Goal: Information Seeking & Learning: Learn about a topic

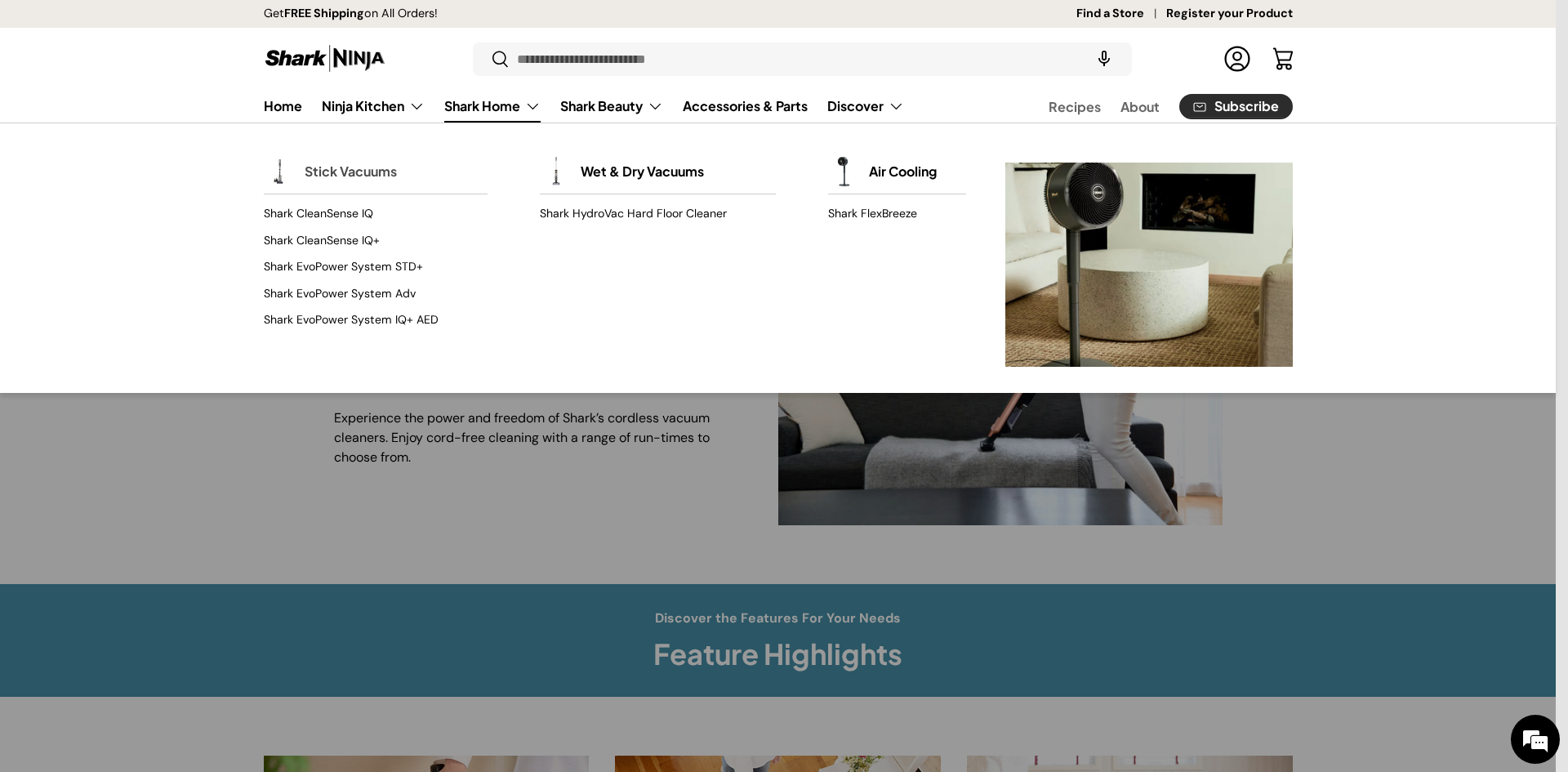
click at [356, 167] on link "Stick Vacuums" at bounding box center [350, 172] width 92 height 36
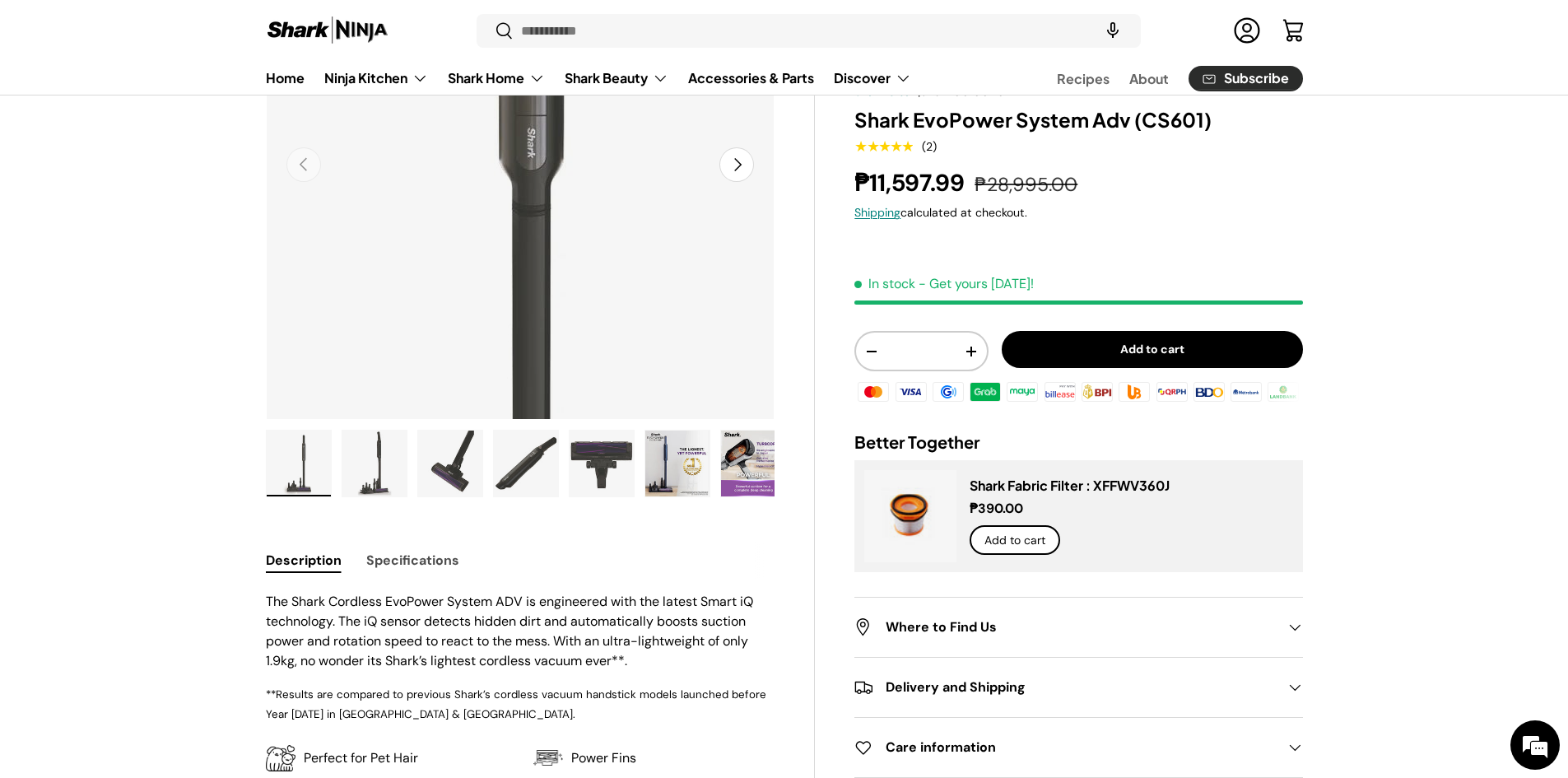
scroll to position [384, 0]
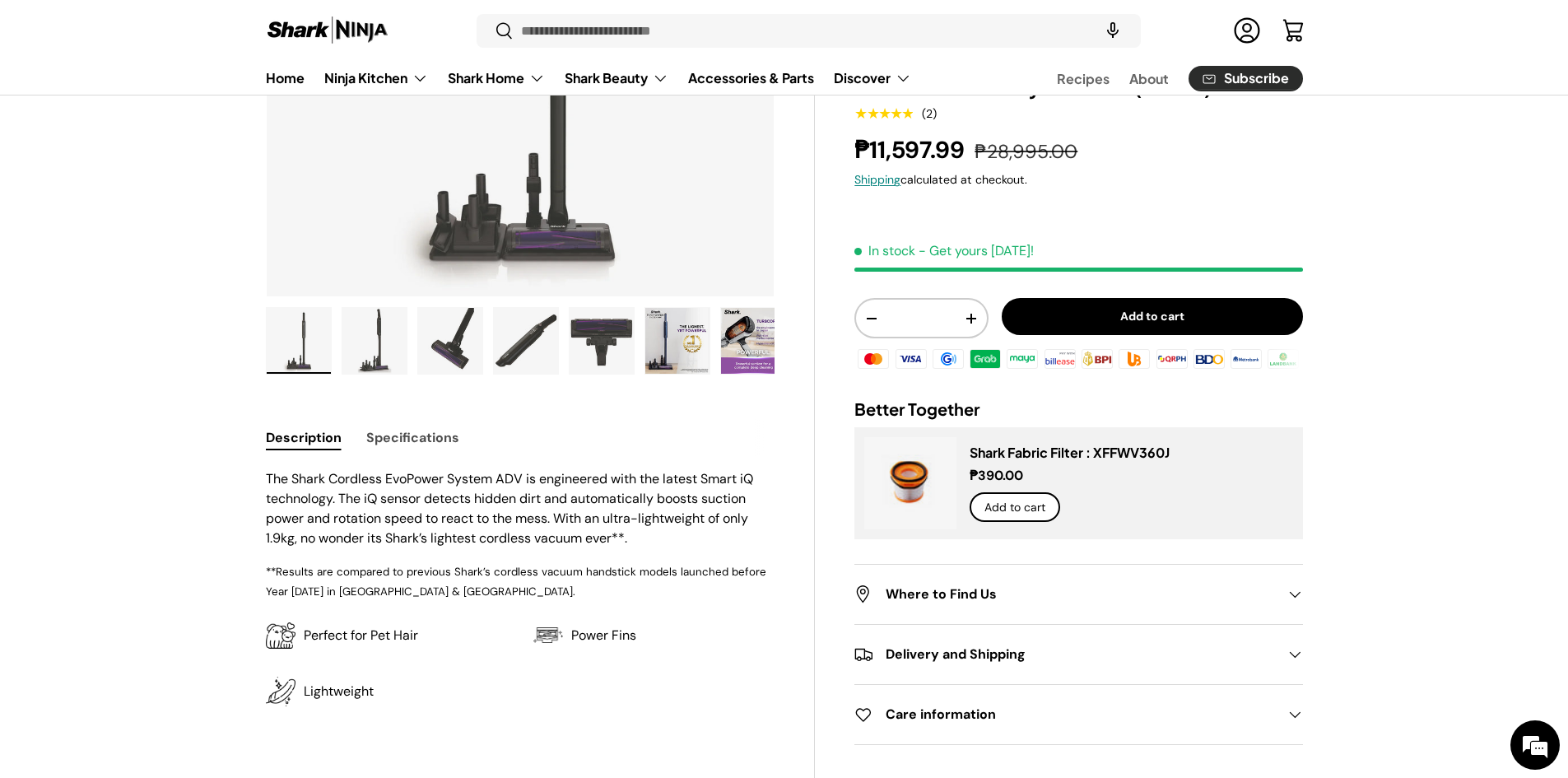
click at [376, 351] on img "Gallery Viewer" at bounding box center [374, 341] width 64 height 66
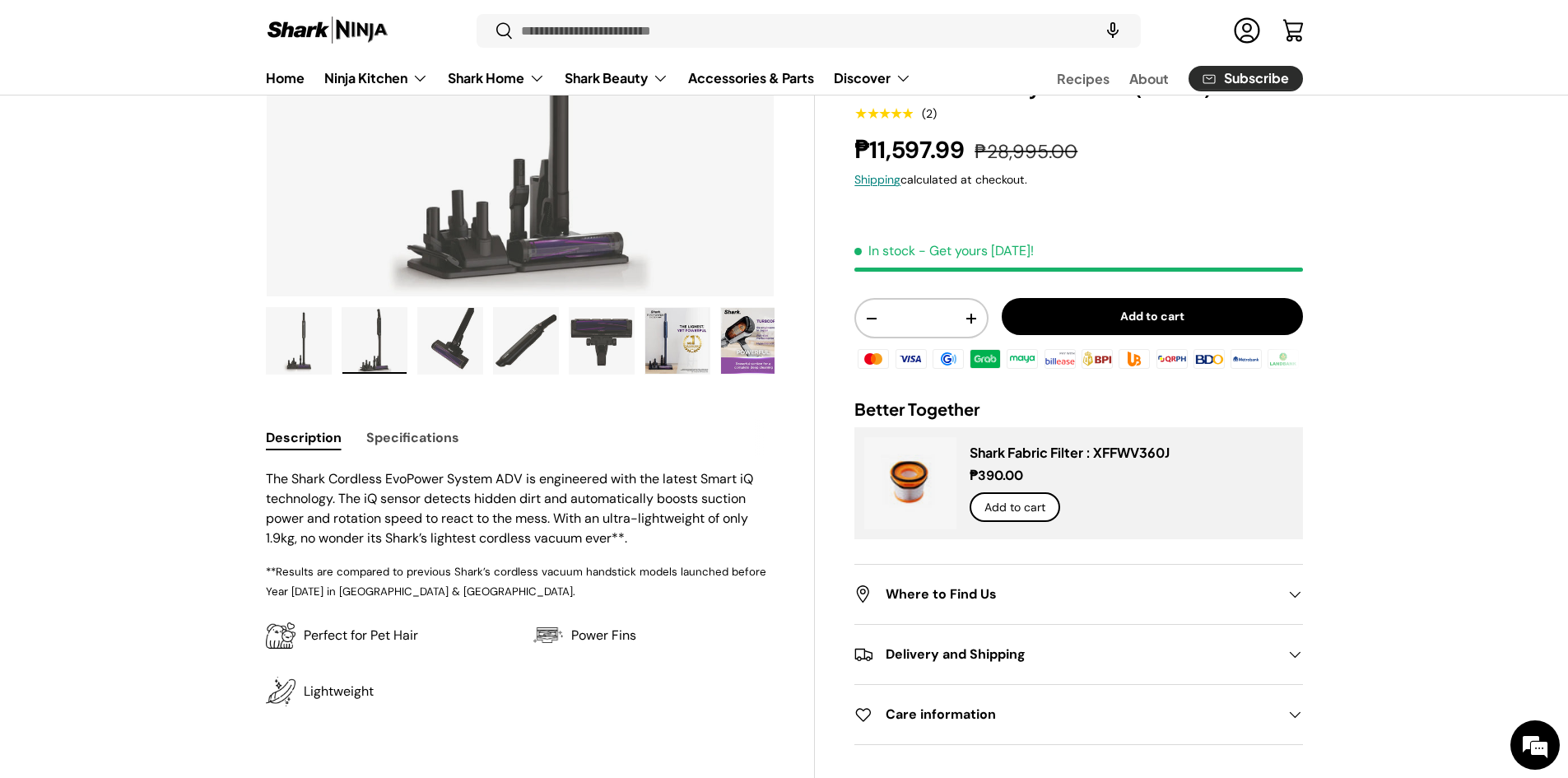
click at [462, 344] on img "Gallery Viewer" at bounding box center [450, 341] width 64 height 66
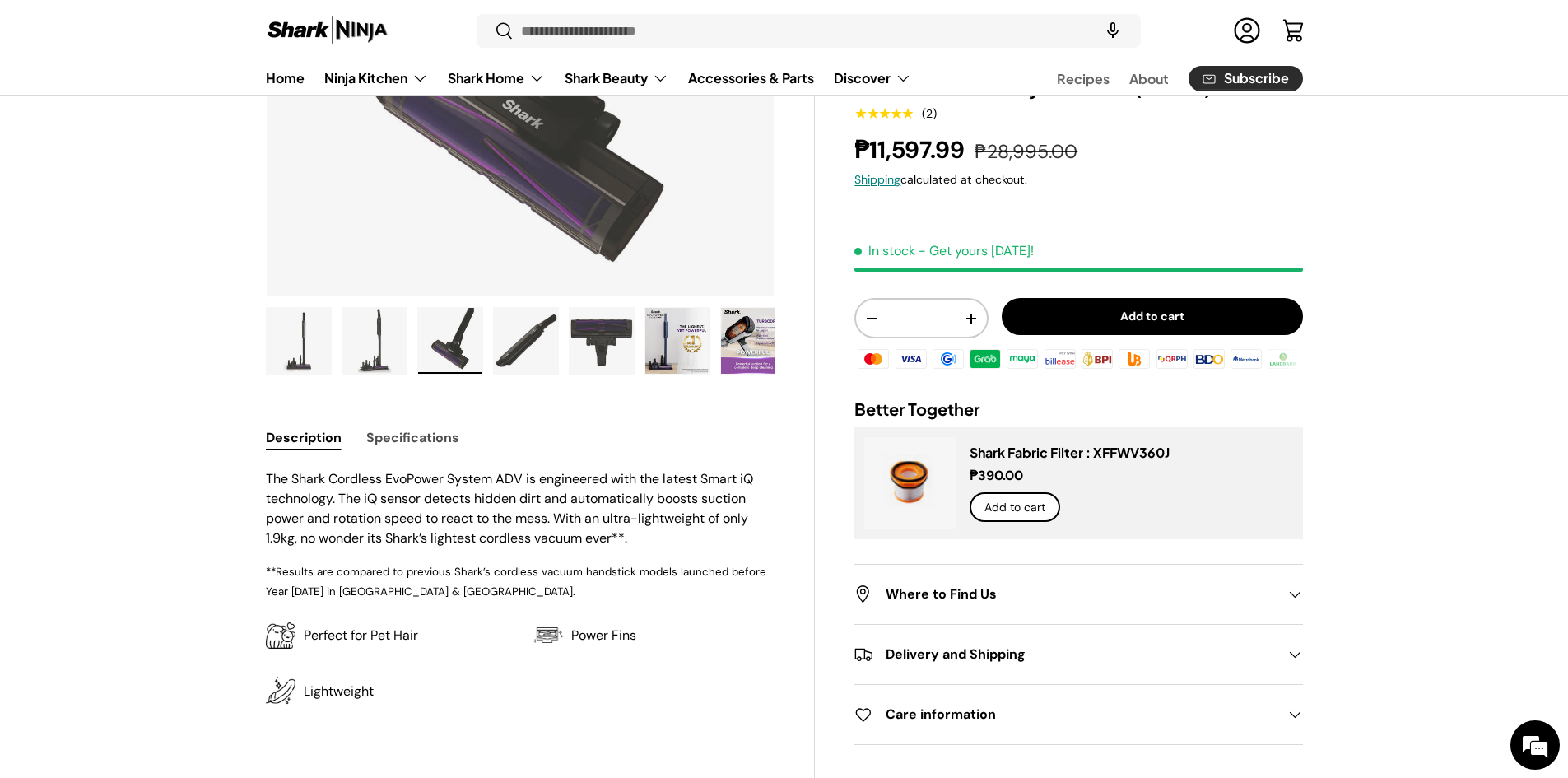
scroll to position [0, 0]
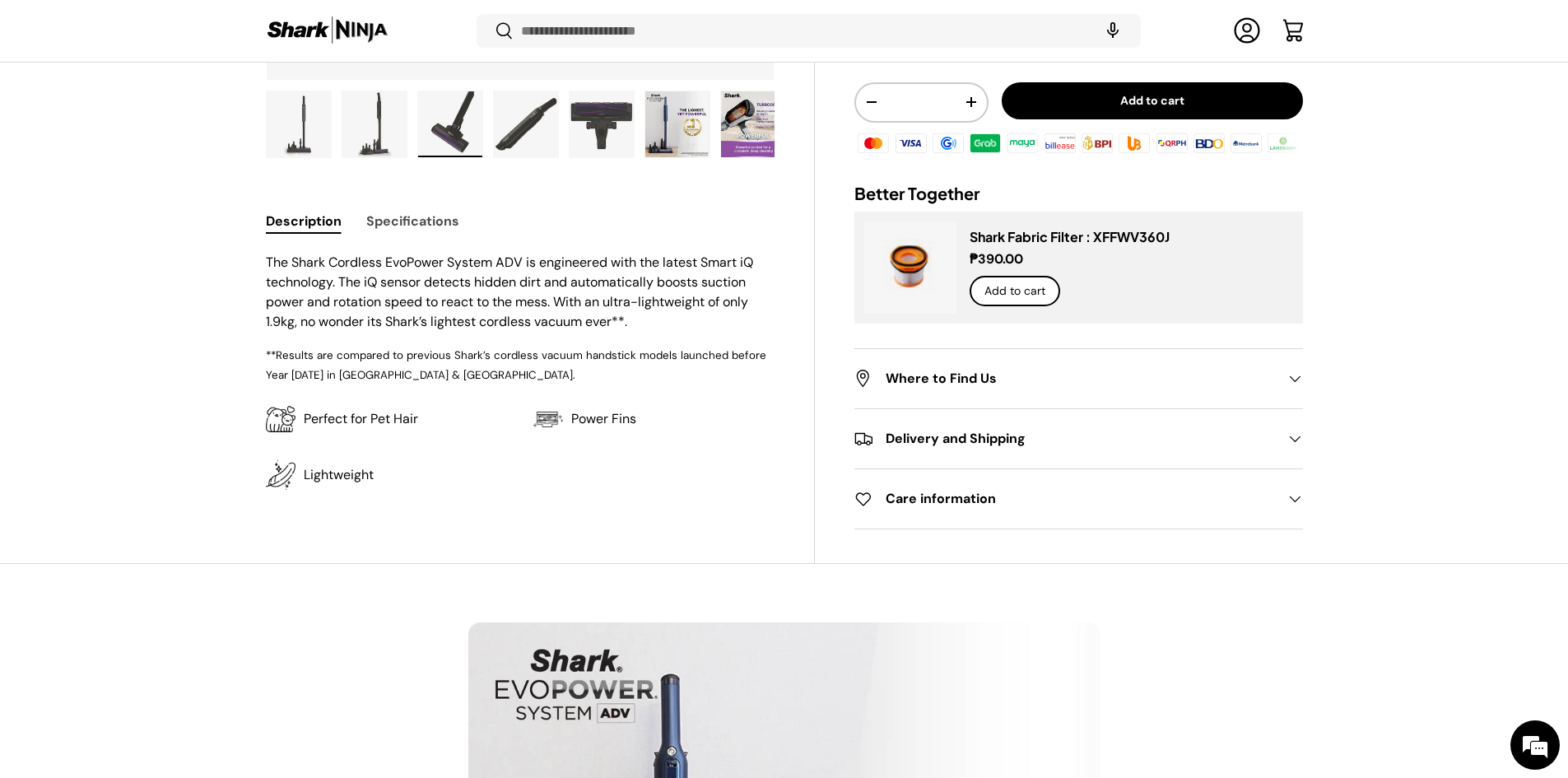
scroll to position [598, 0]
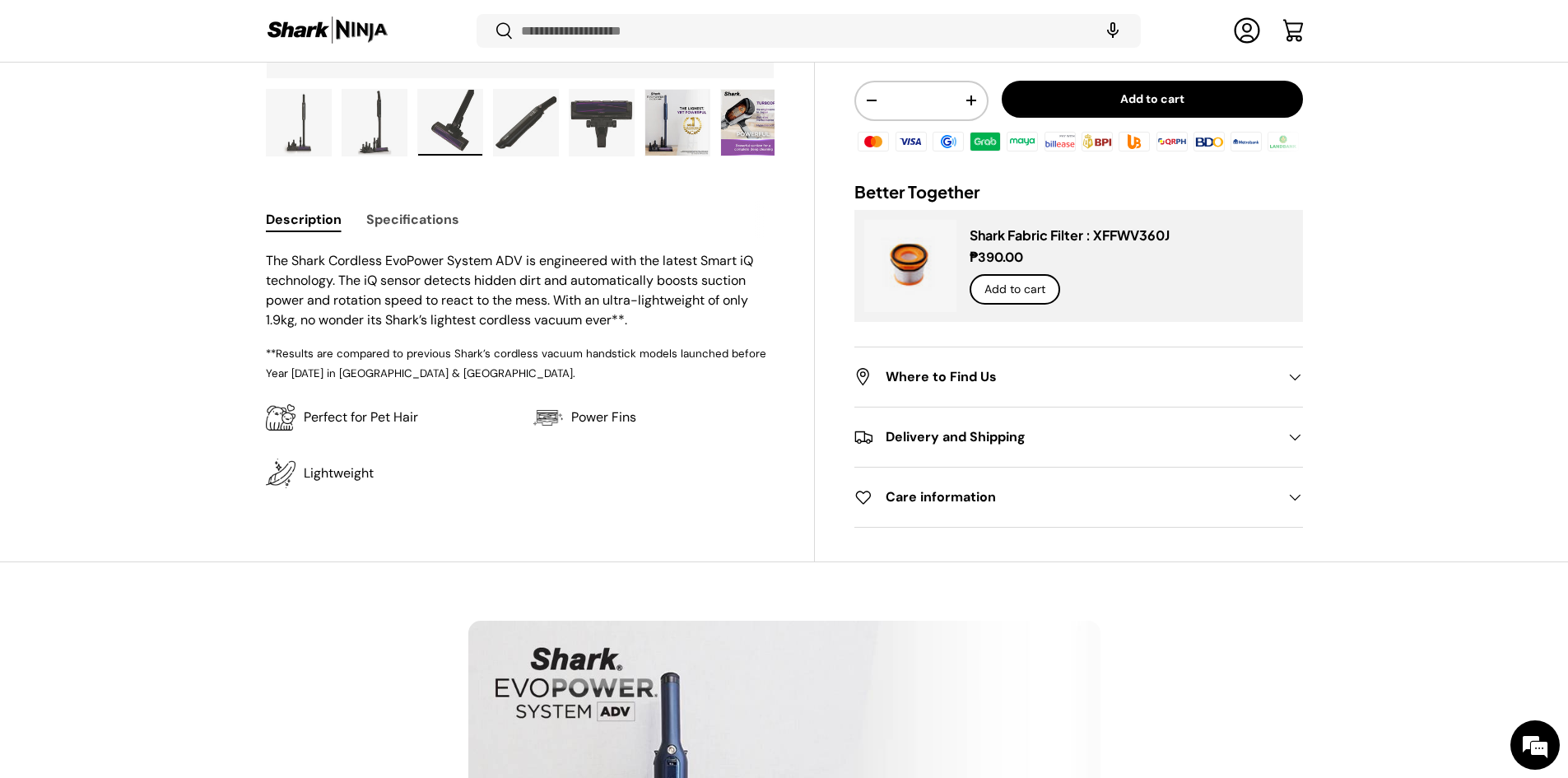
click at [1212, 383] on h2 "Where to Find Us" at bounding box center [1064, 377] width 421 height 20
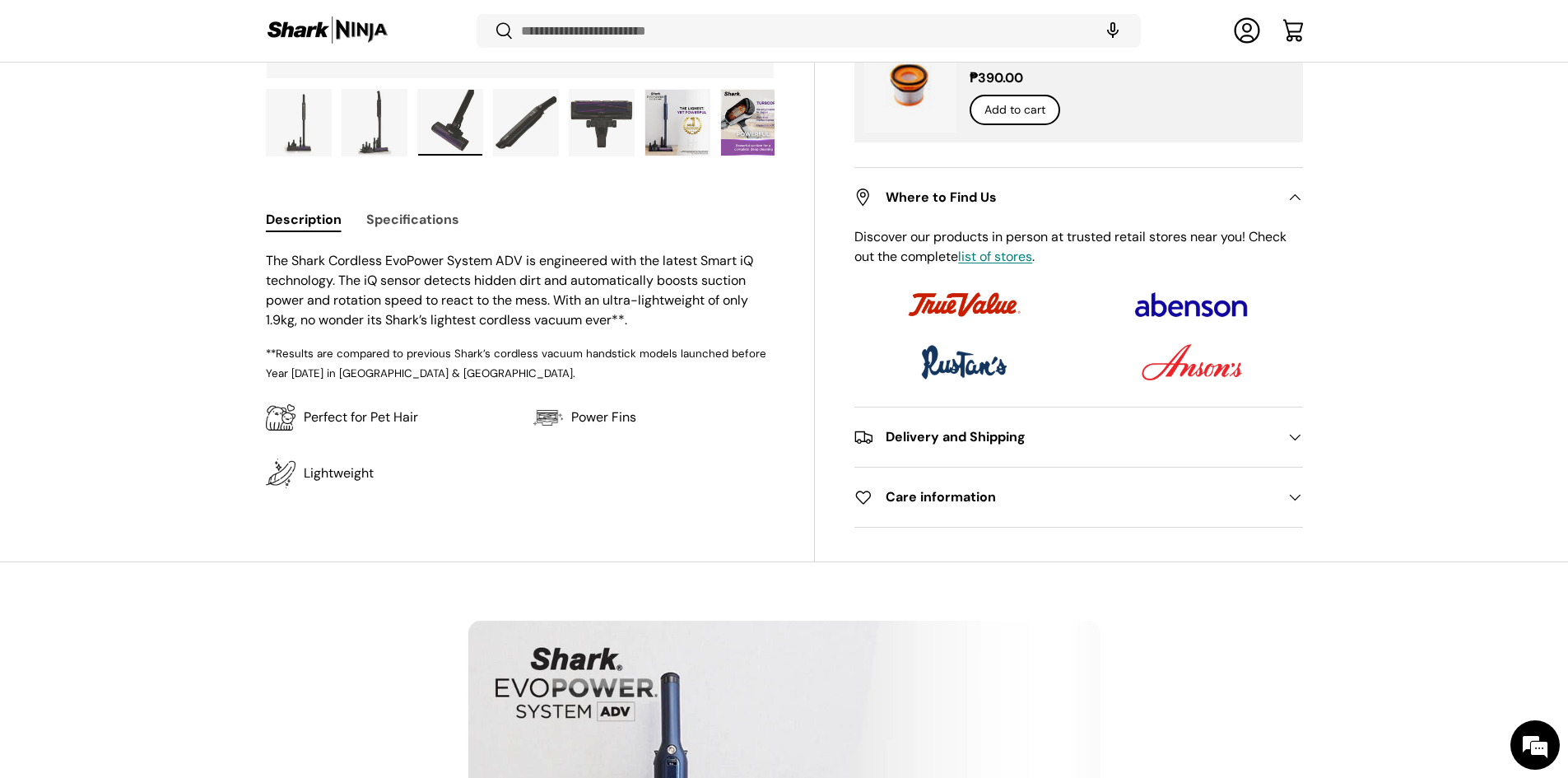
click at [1087, 454] on summary "Delivery and Shipping" at bounding box center [1078, 436] width 448 height 59
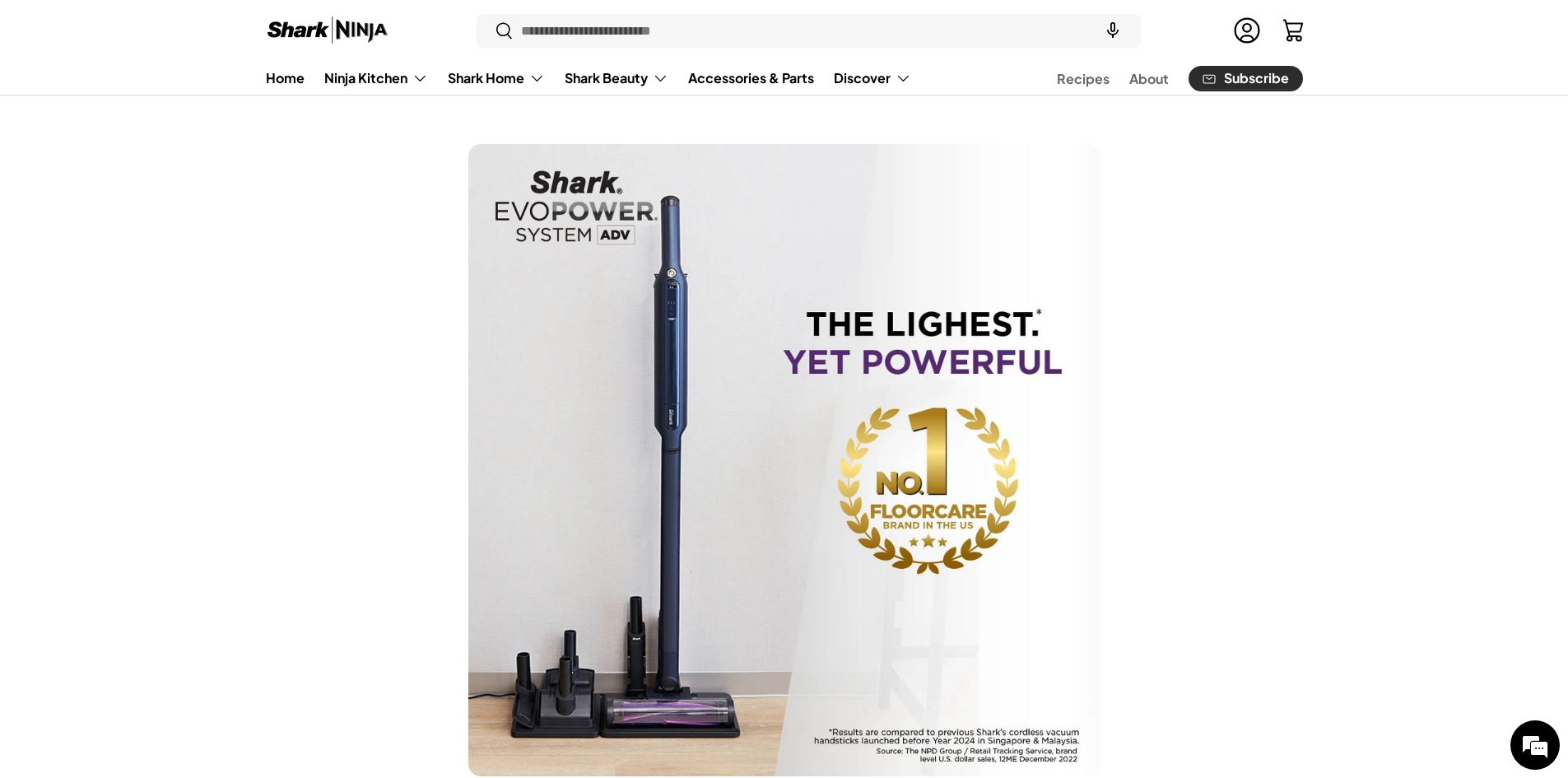
scroll to position [1151, 0]
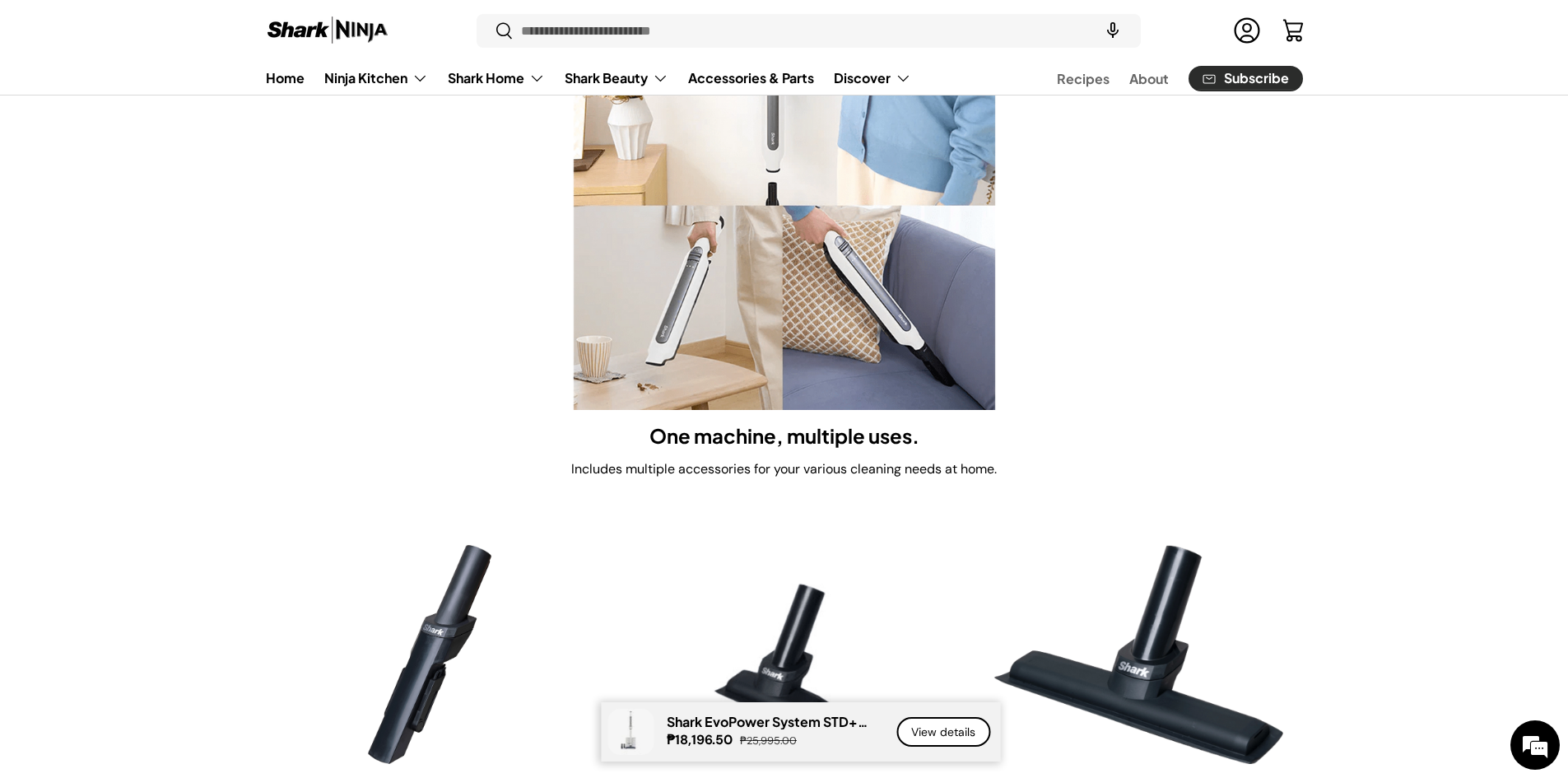
scroll to position [7684, 0]
